Goal: Task Accomplishment & Management: Manage account settings

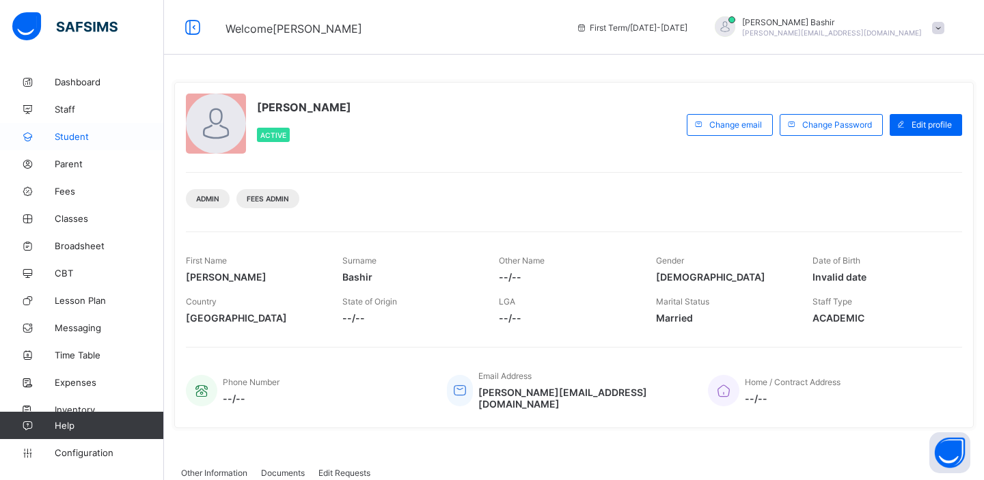
click at [78, 134] on span "Student" at bounding box center [109, 136] width 109 height 11
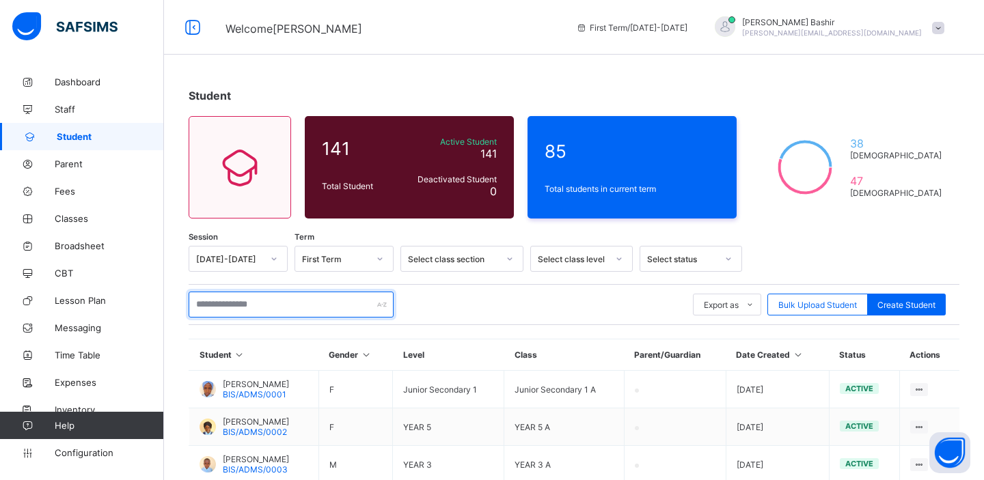
click at [288, 300] on input "text" at bounding box center [291, 305] width 205 height 26
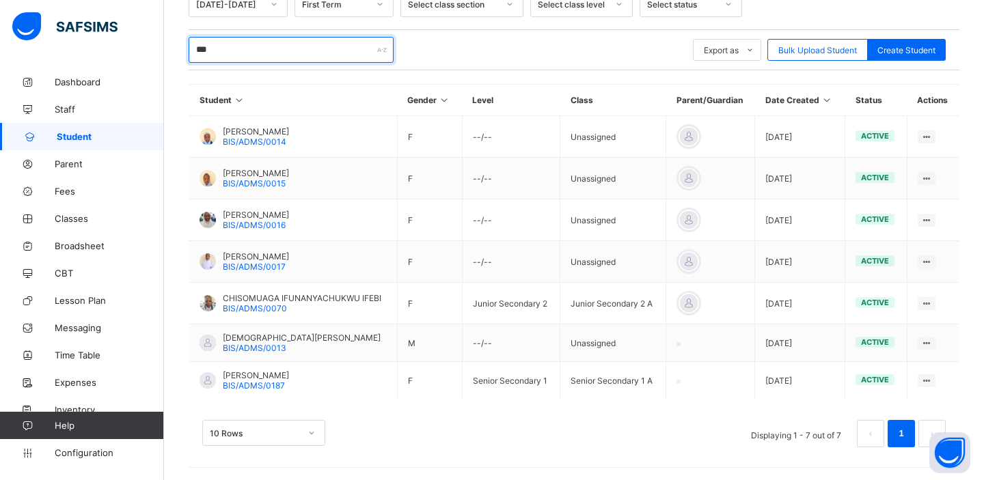
type input "****"
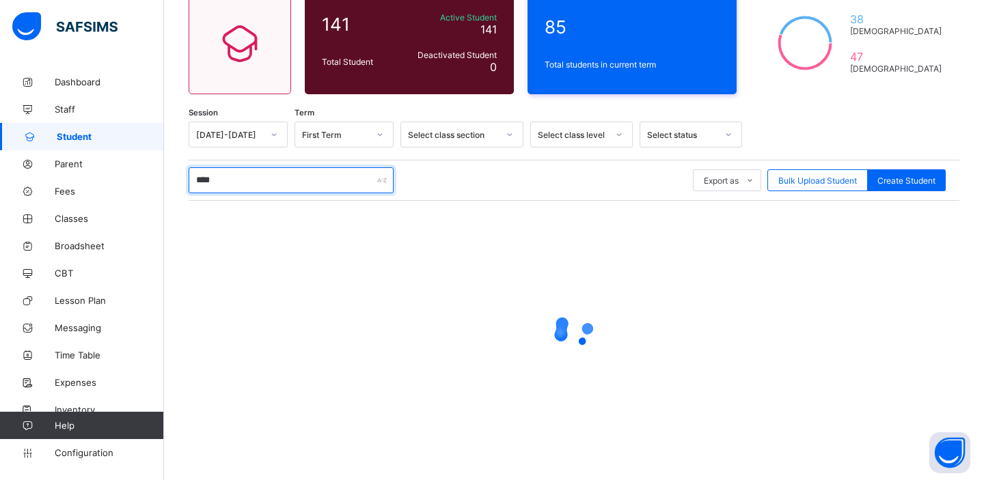
scroll to position [51, 0]
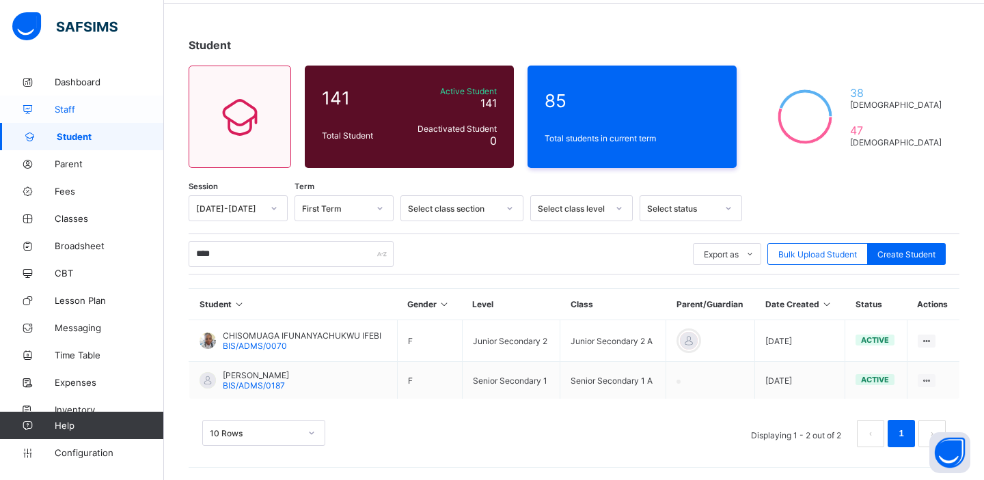
click at [81, 108] on span "Staff" at bounding box center [109, 109] width 109 height 11
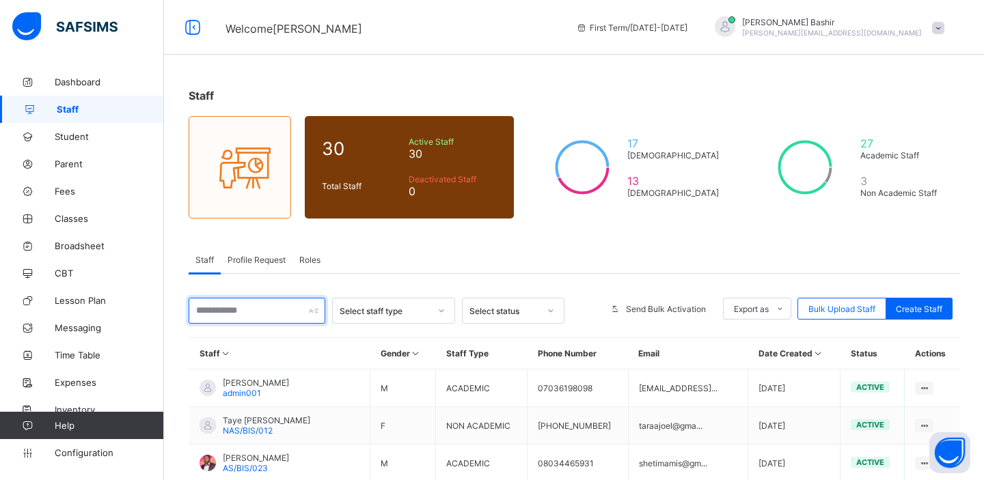
click at [239, 309] on input "text" at bounding box center [257, 311] width 137 height 26
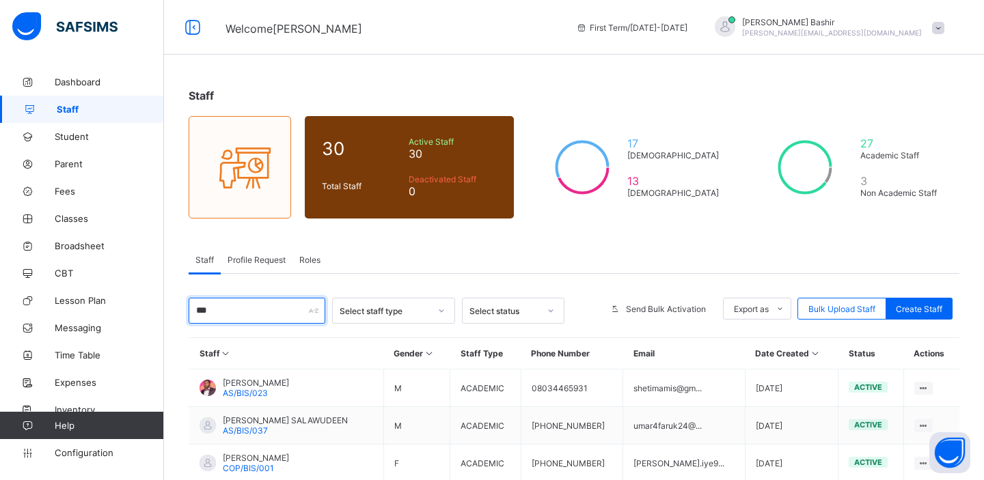
type input "****"
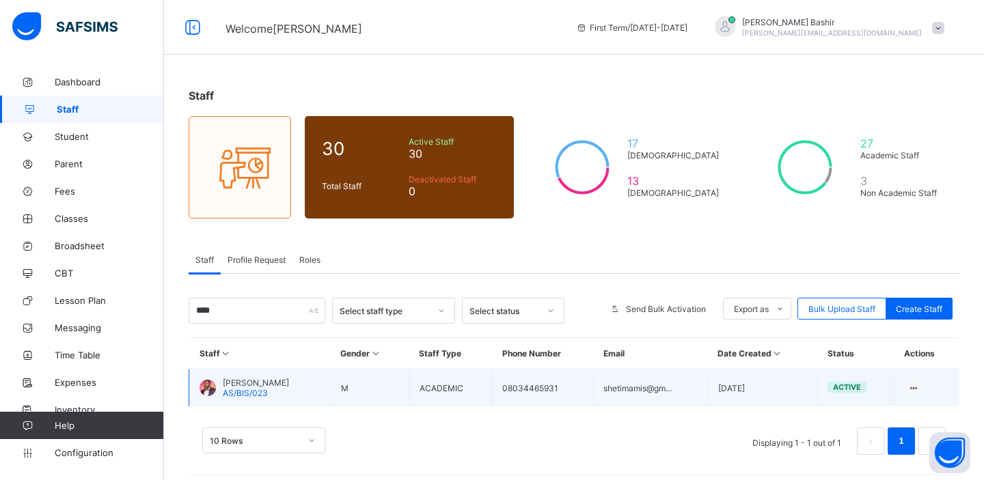
click at [289, 387] on div "MAHMUD ISA SHETIMA AS/BIS/023" at bounding box center [256, 388] width 66 height 21
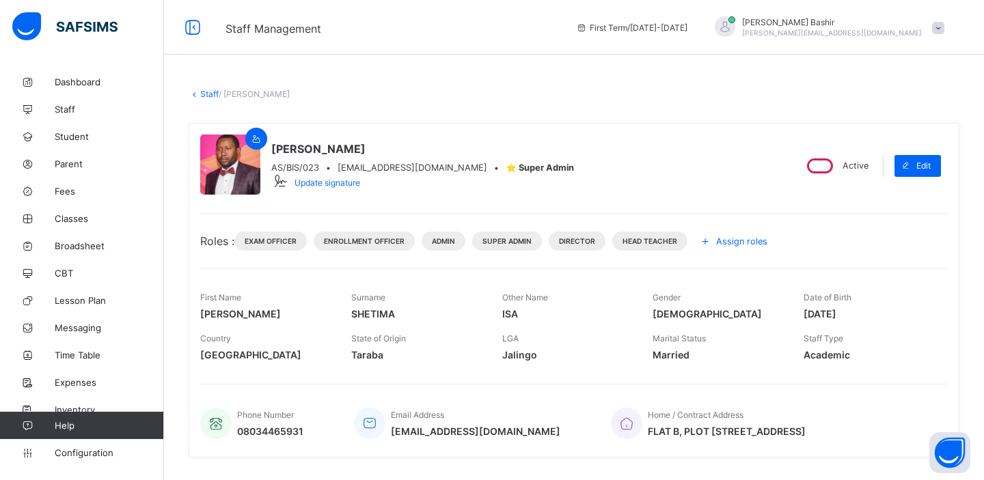
click at [731, 247] on div "Assign roles" at bounding box center [735, 241] width 83 height 22
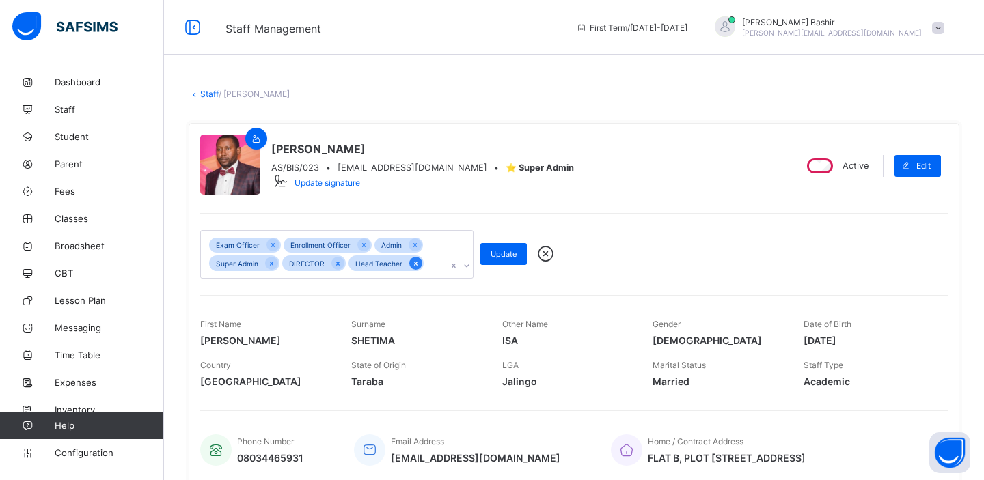
click at [414, 266] on icon at bounding box center [416, 264] width 8 height 10
click at [364, 245] on icon at bounding box center [364, 246] width 8 height 10
click at [273, 245] on icon at bounding box center [273, 246] width 8 height 10
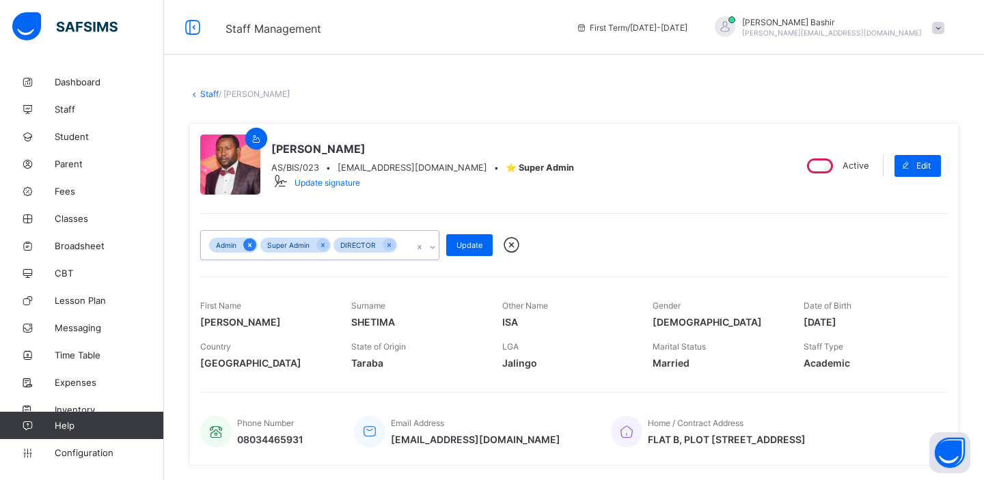
click at [250, 244] on icon at bounding box center [249, 245] width 3 height 4
click at [471, 247] on span "Update" at bounding box center [469, 246] width 26 height 10
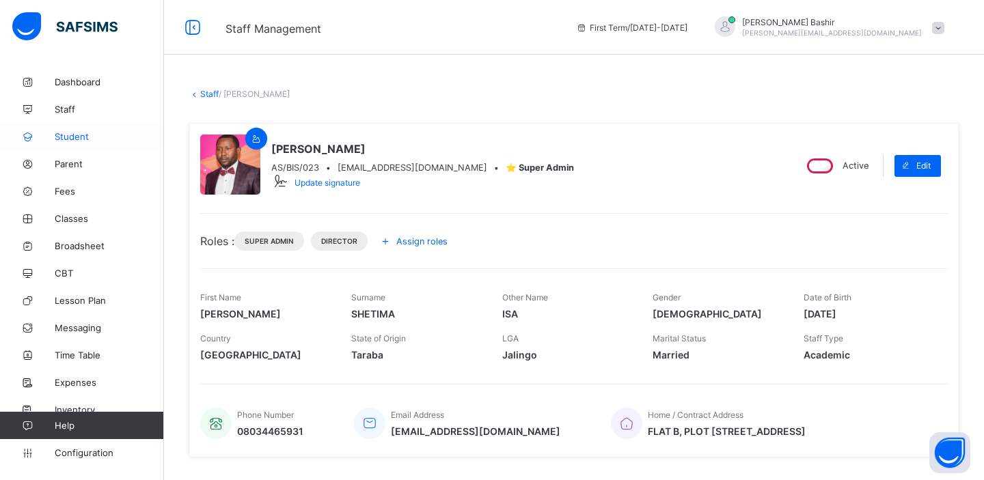
click at [66, 123] on link "Student" at bounding box center [82, 136] width 164 height 27
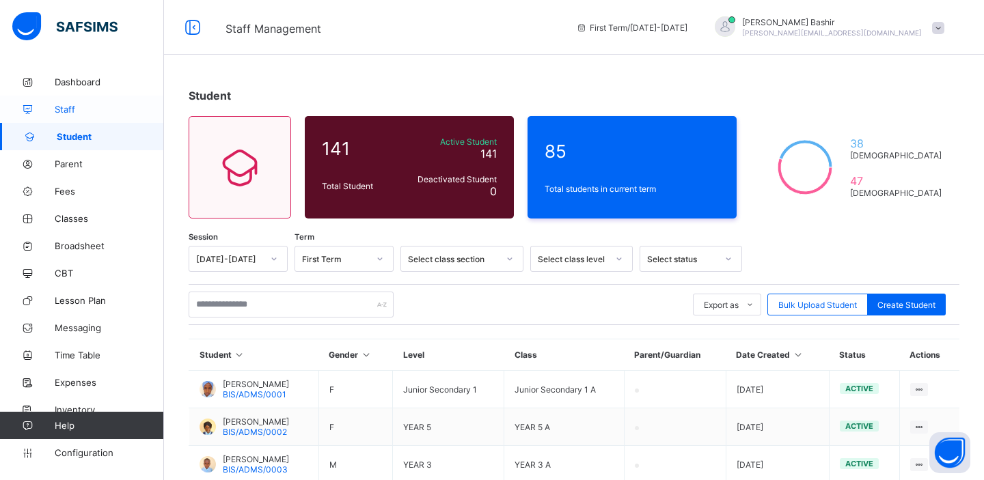
click at [75, 108] on span "Staff" at bounding box center [109, 109] width 109 height 11
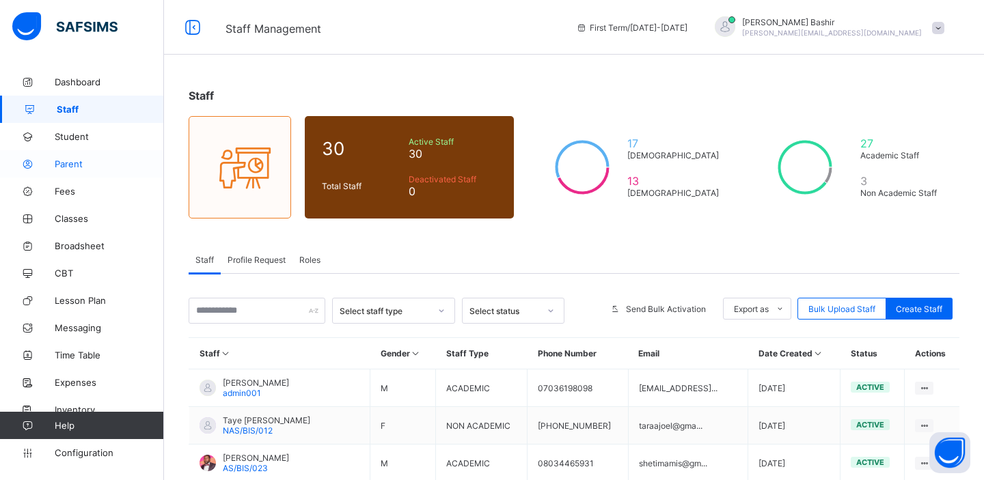
click at [71, 166] on span "Parent" at bounding box center [109, 164] width 109 height 11
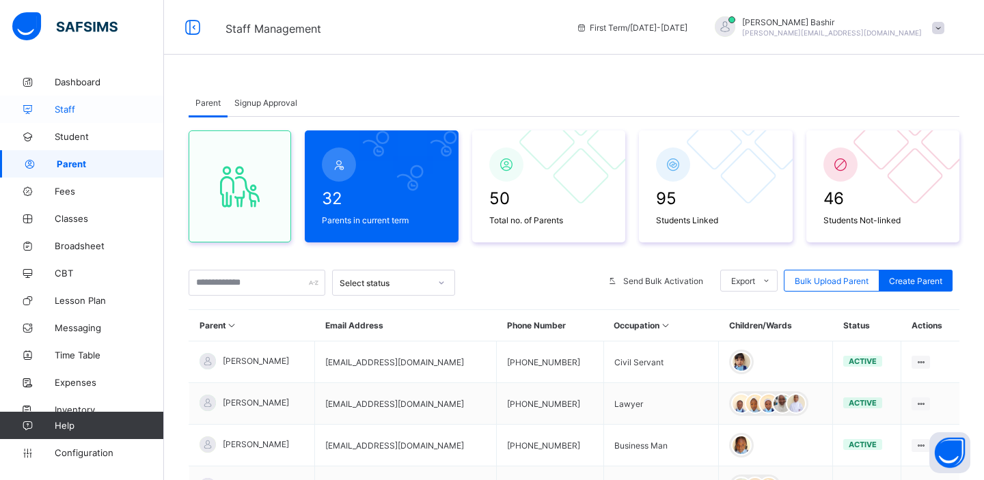
click at [98, 109] on span "Staff" at bounding box center [109, 109] width 109 height 11
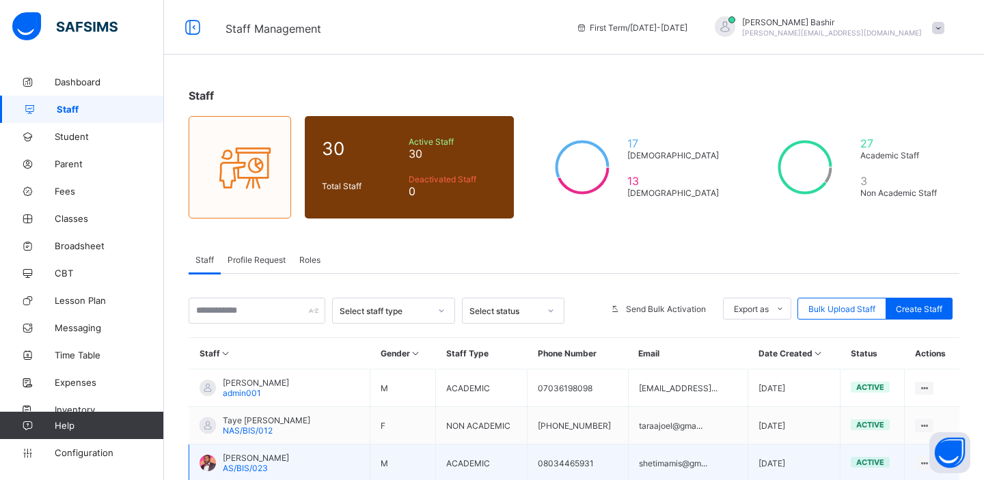
click at [289, 456] on span "[PERSON_NAME]" at bounding box center [256, 458] width 66 height 10
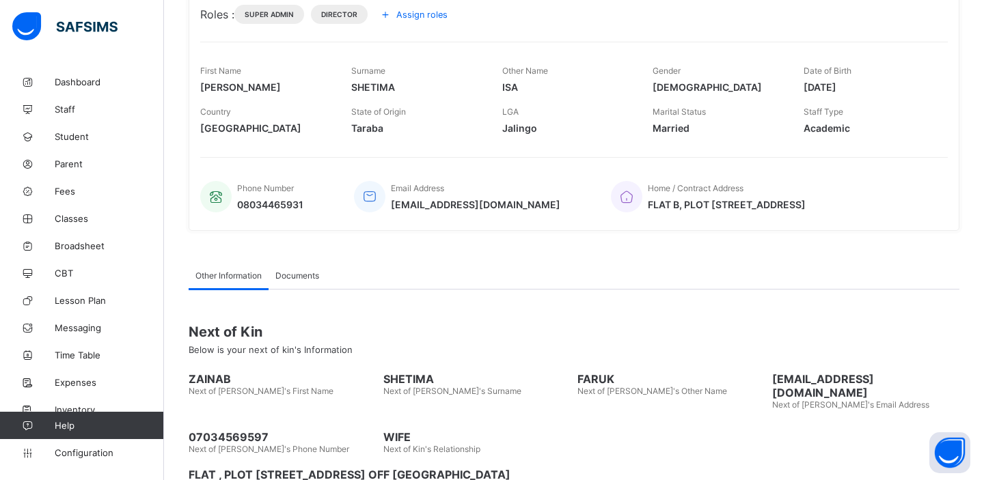
scroll to position [269, 0]
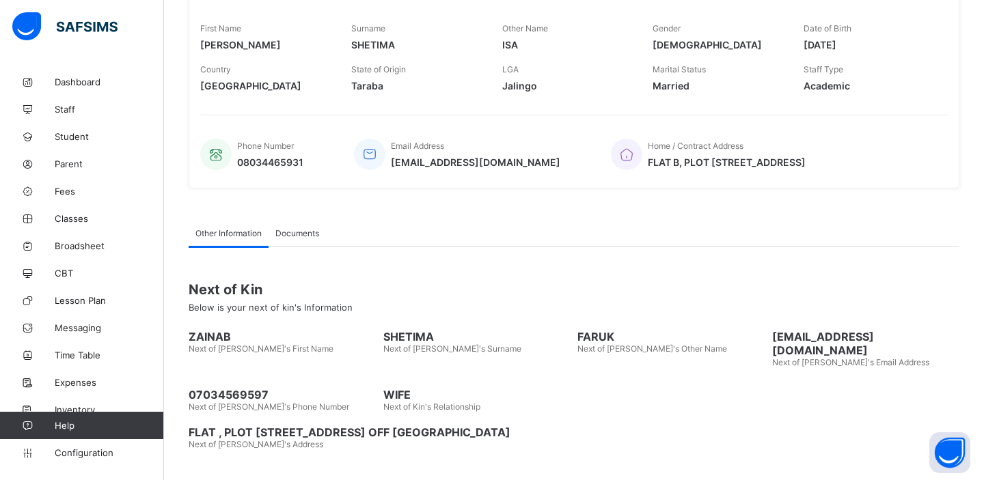
click at [307, 230] on span "Documents" at bounding box center [297, 233] width 44 height 10
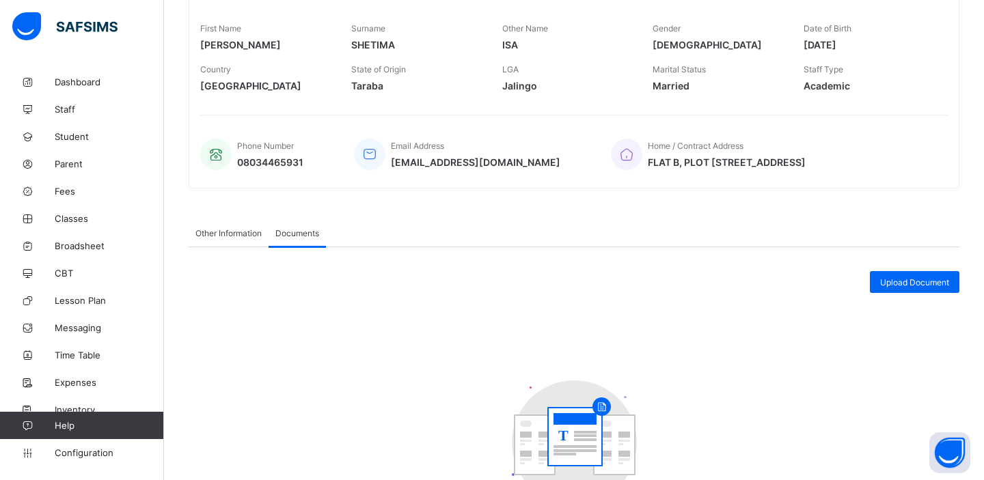
click at [260, 233] on span "Other Information" at bounding box center [228, 233] width 66 height 10
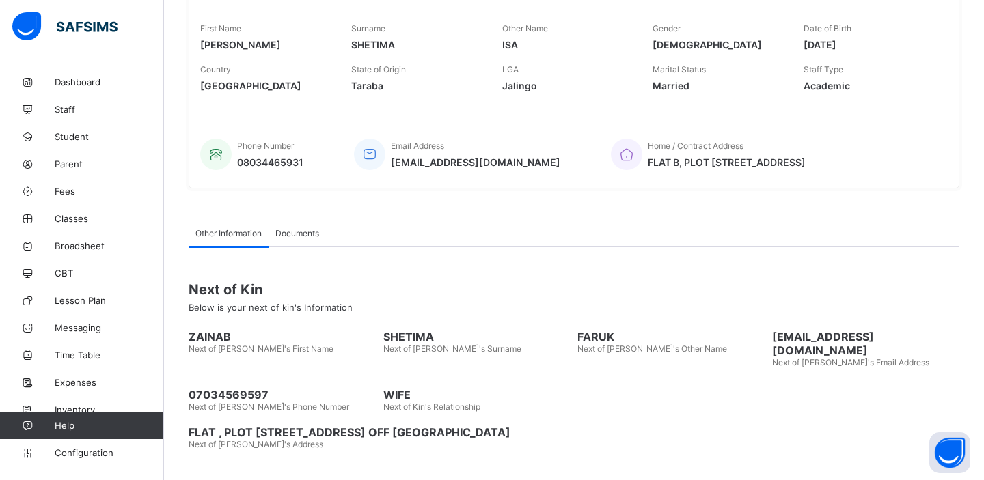
scroll to position [0, 0]
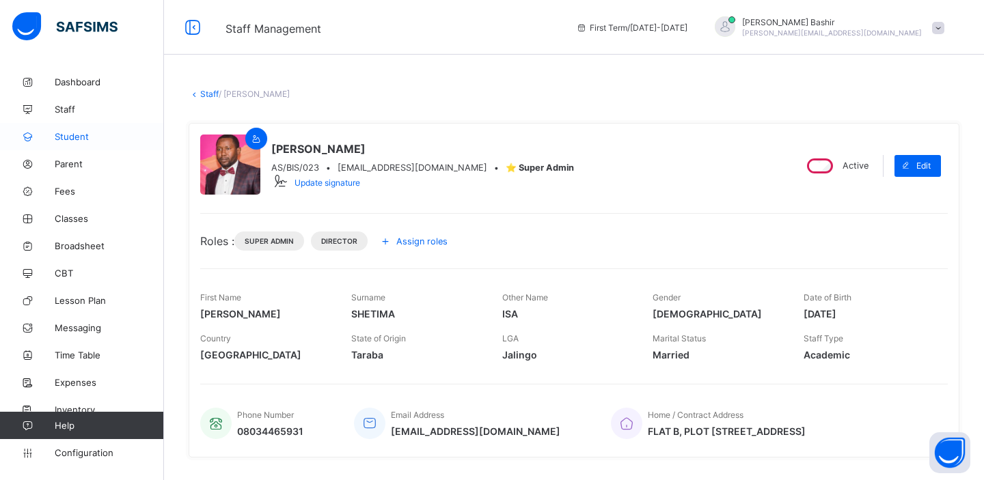
click at [83, 128] on link "Student" at bounding box center [82, 136] width 164 height 27
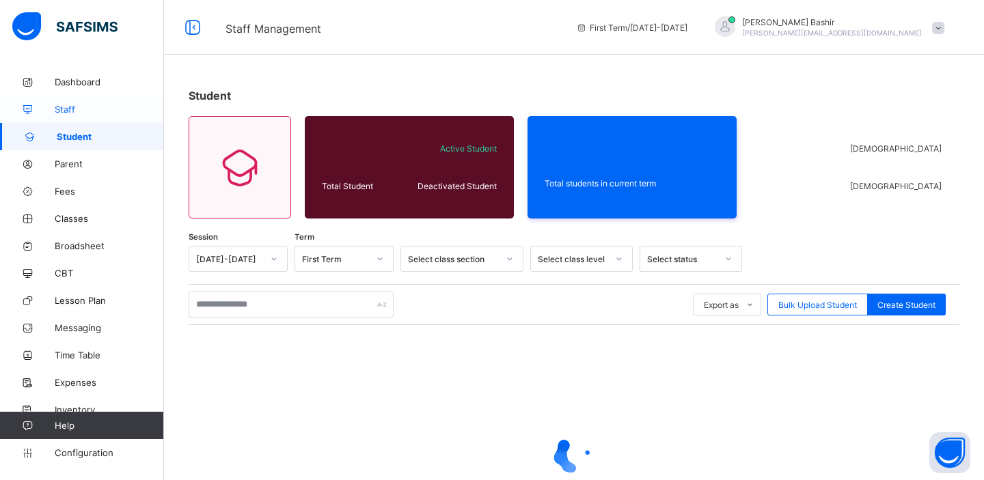
click at [66, 112] on span "Staff" at bounding box center [109, 109] width 109 height 11
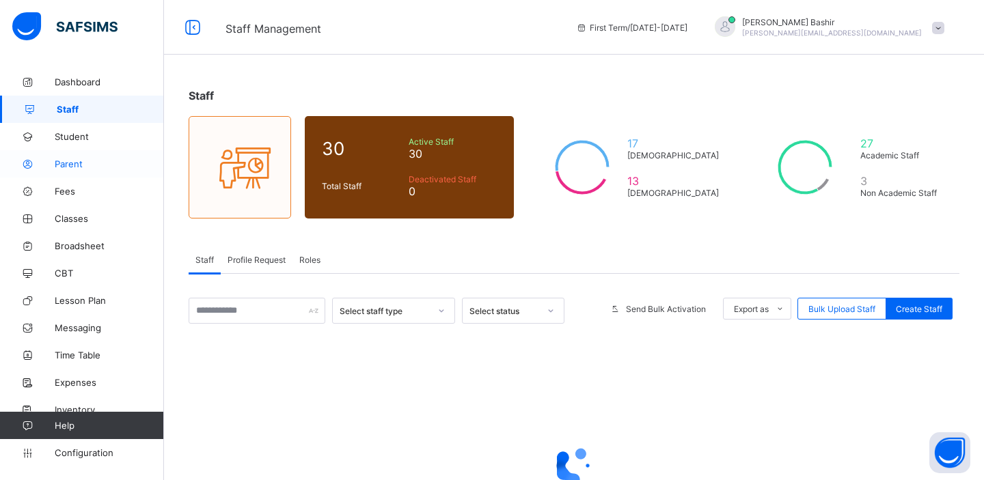
click at [71, 166] on span "Parent" at bounding box center [109, 164] width 109 height 11
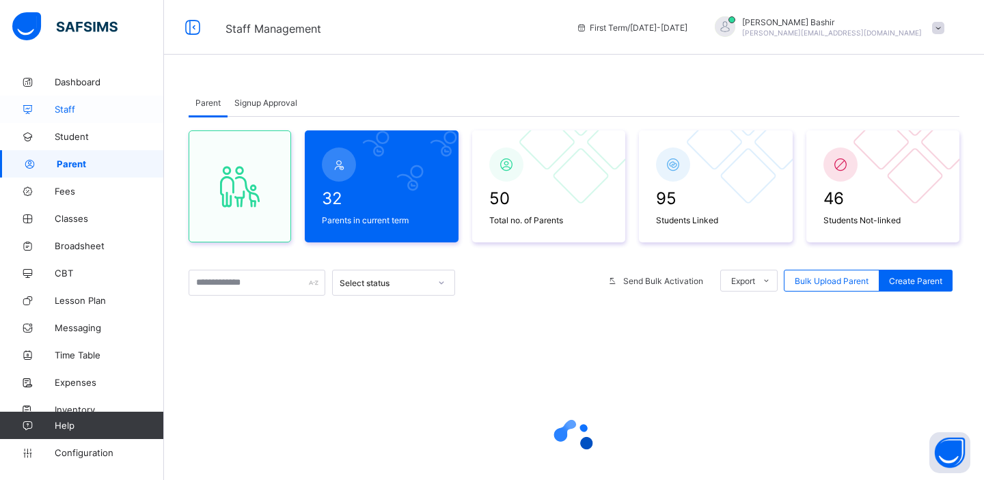
click at [71, 107] on span "Staff" at bounding box center [109, 109] width 109 height 11
